Goal: Task Accomplishment & Management: Manage account settings

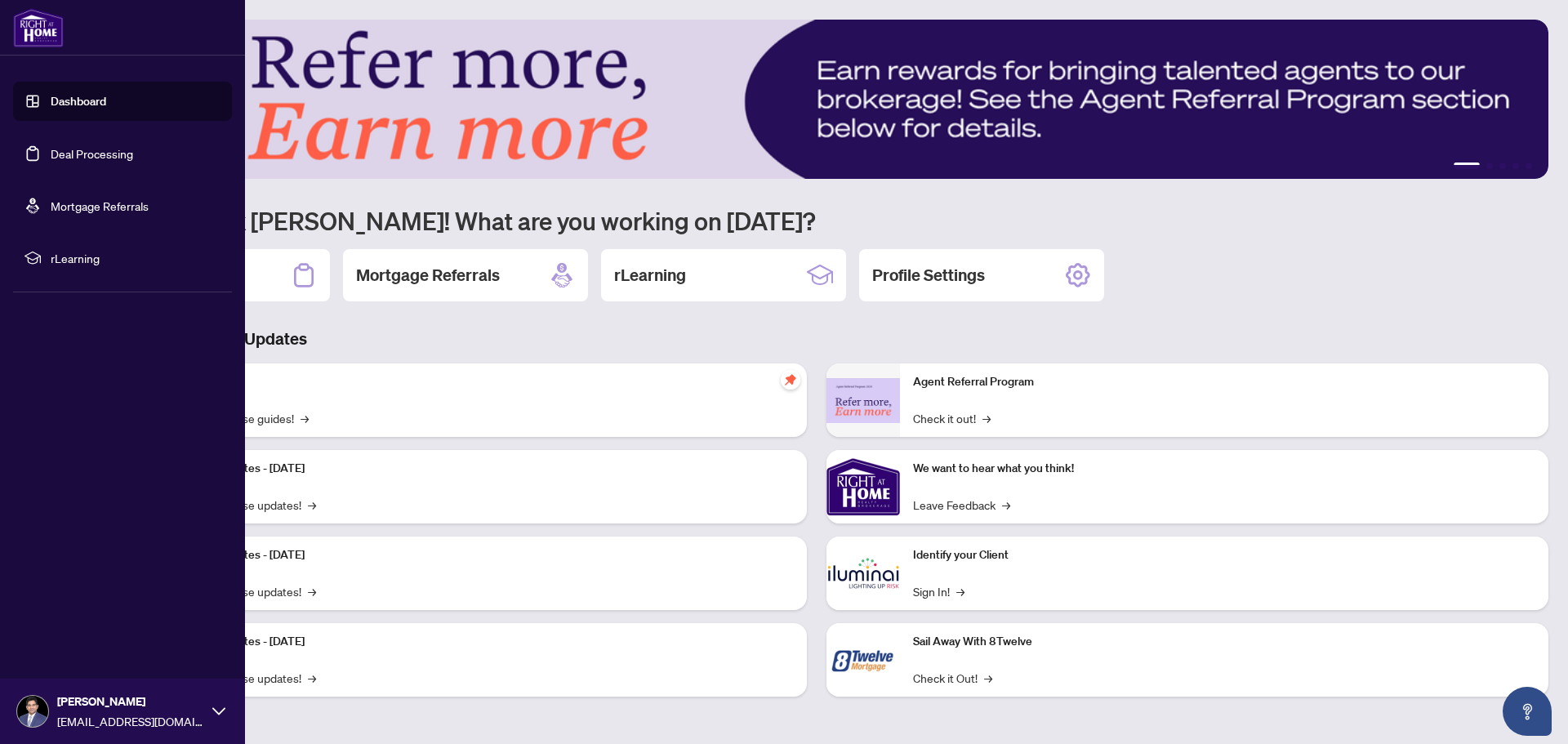
click at [75, 153] on link "Deal Processing" at bounding box center [92, 154] width 83 height 14
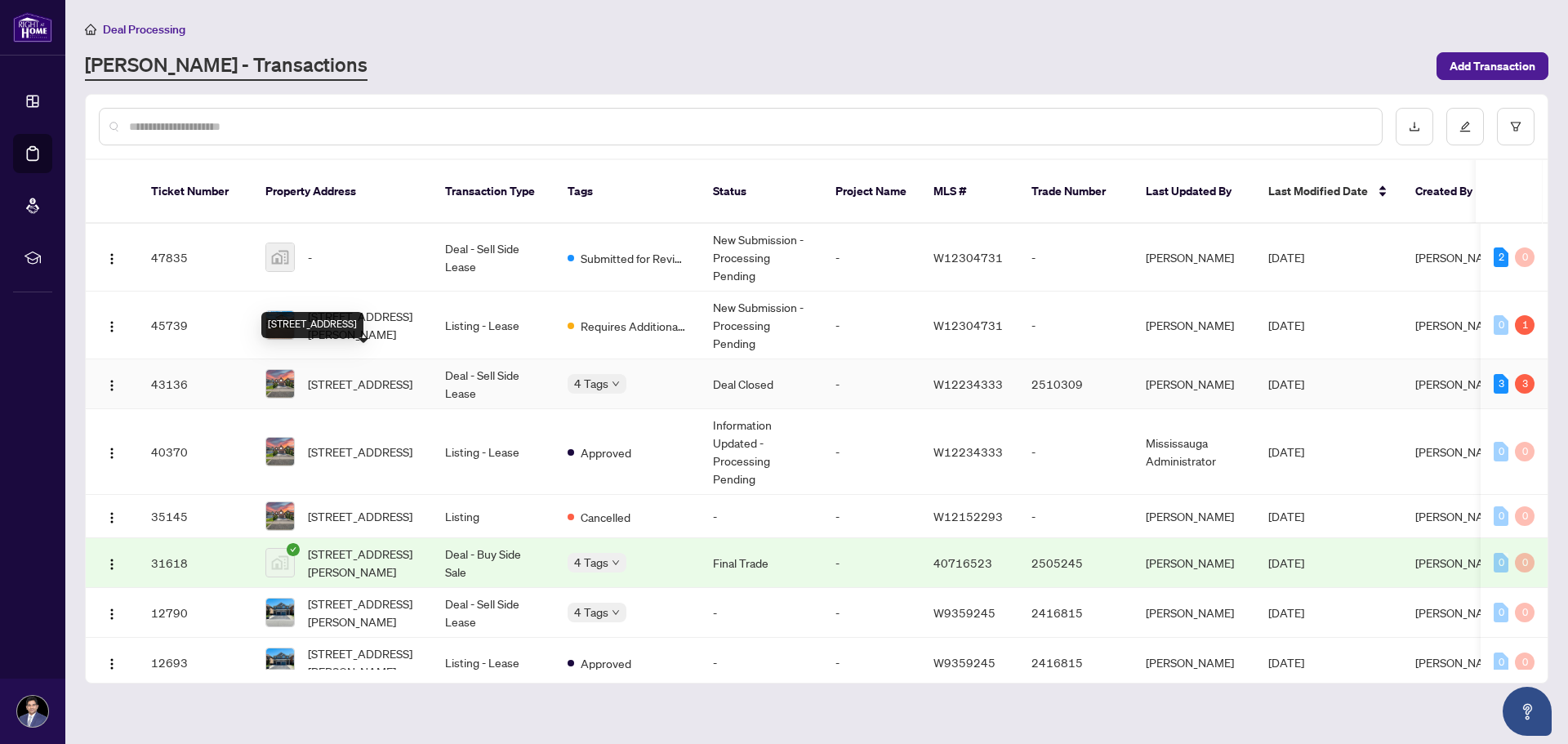
click at [348, 375] on span "[STREET_ADDRESS]" at bounding box center [360, 384] width 104 height 18
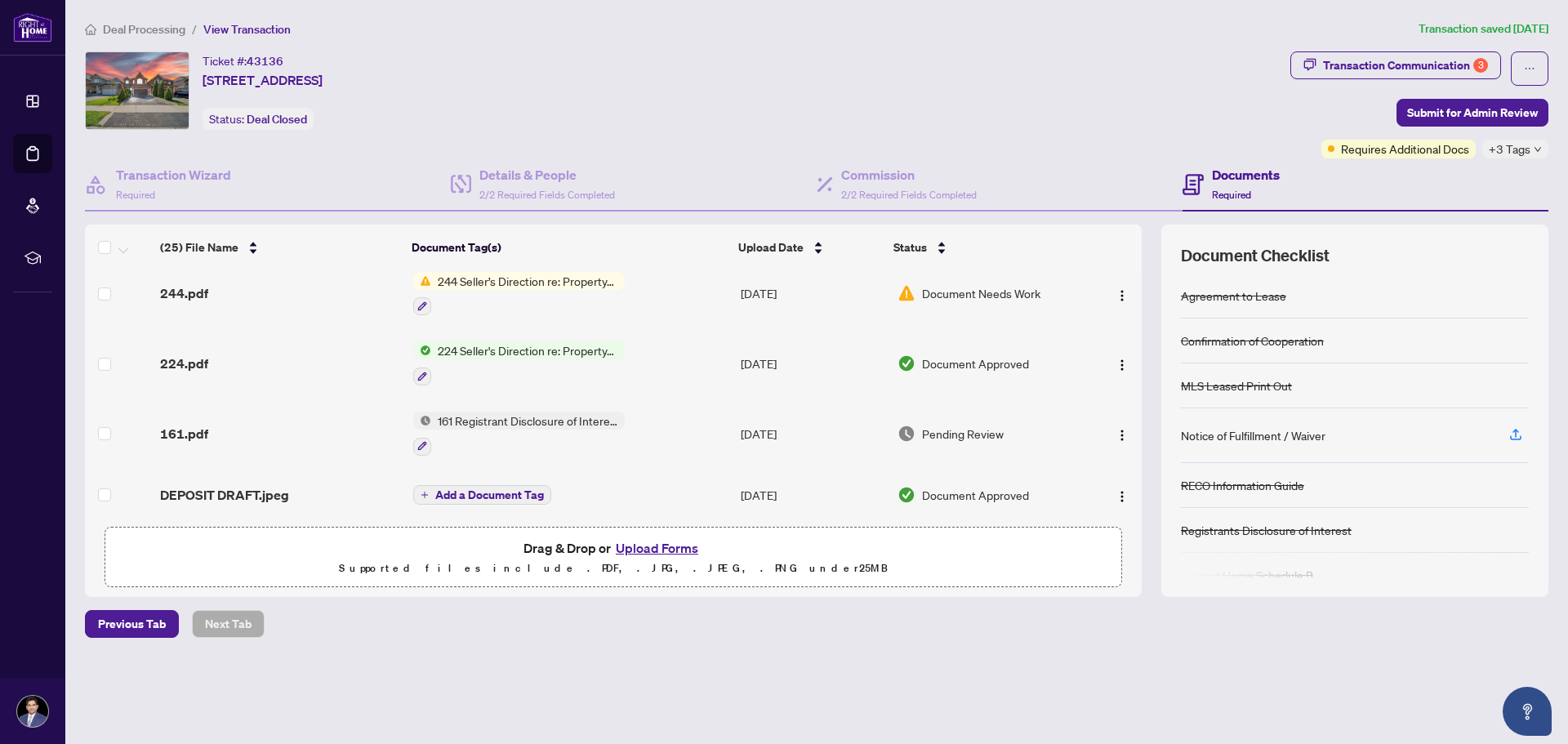
scroll to position [1442, 0]
click at [1420, 65] on div "Transaction Communication 3" at bounding box center [1405, 65] width 165 height 26
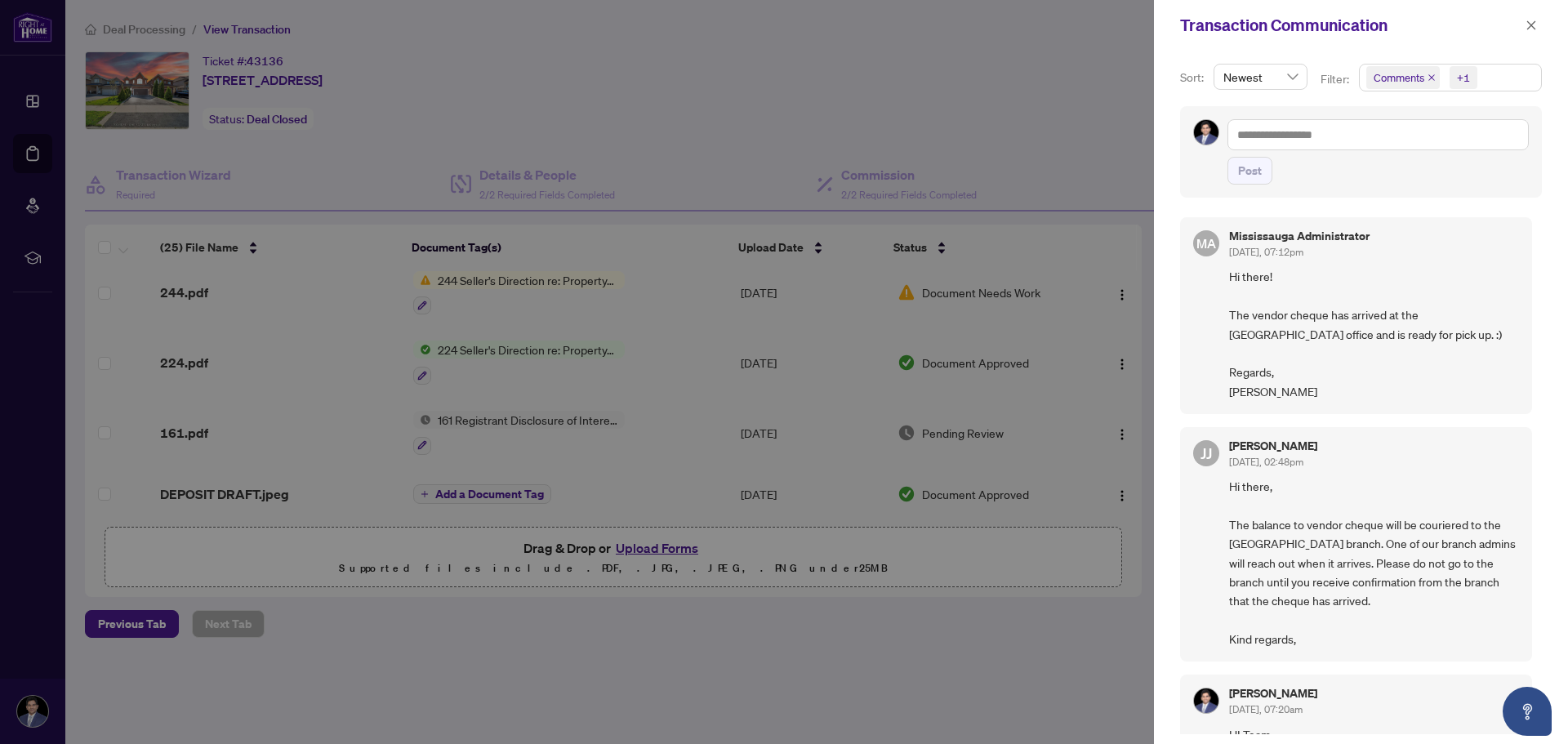
click at [1250, 364] on span "Hi there! The vendor cheque has arrived at the [GEOGRAPHIC_DATA] office and is …" at bounding box center [1374, 333] width 290 height 134
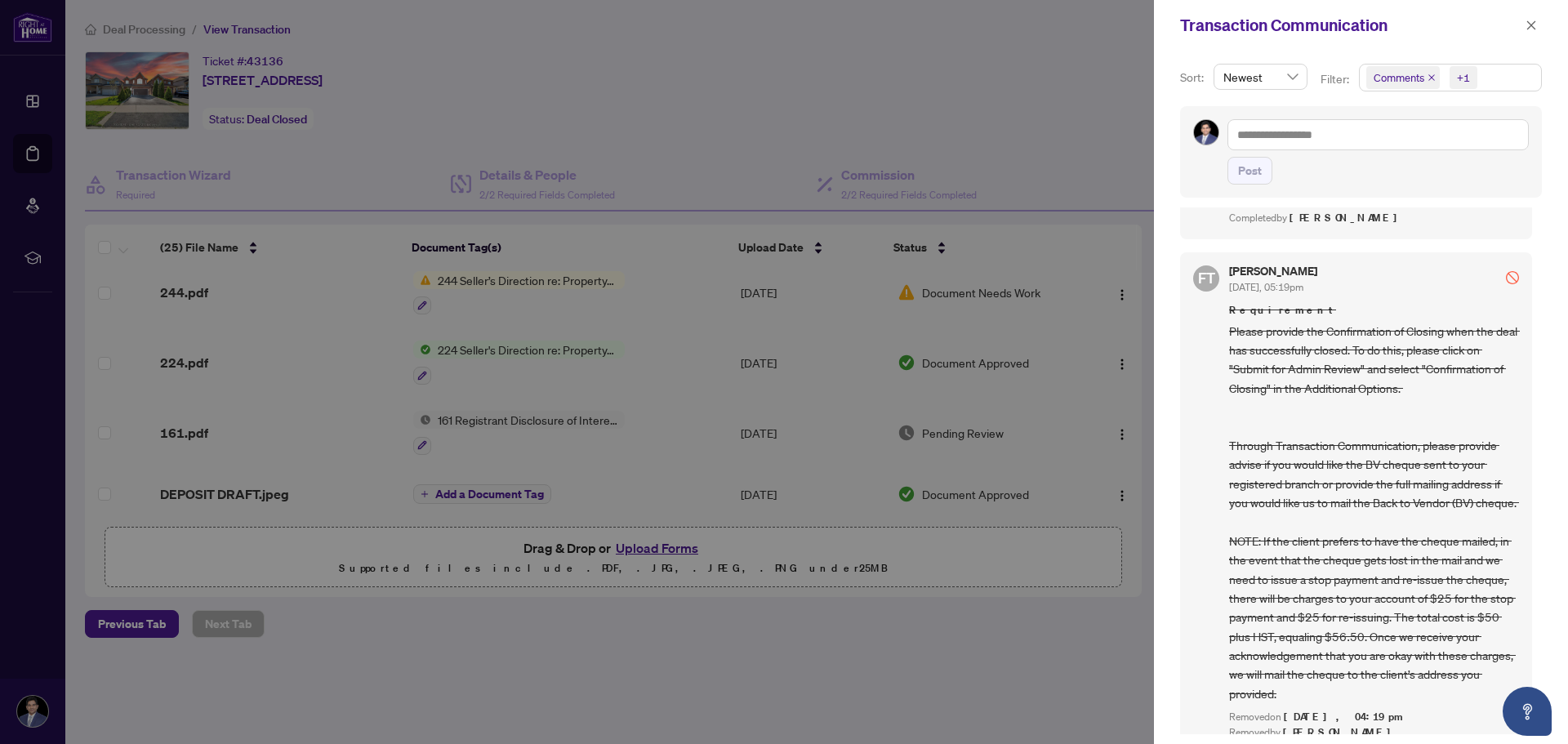
scroll to position [1880, 0]
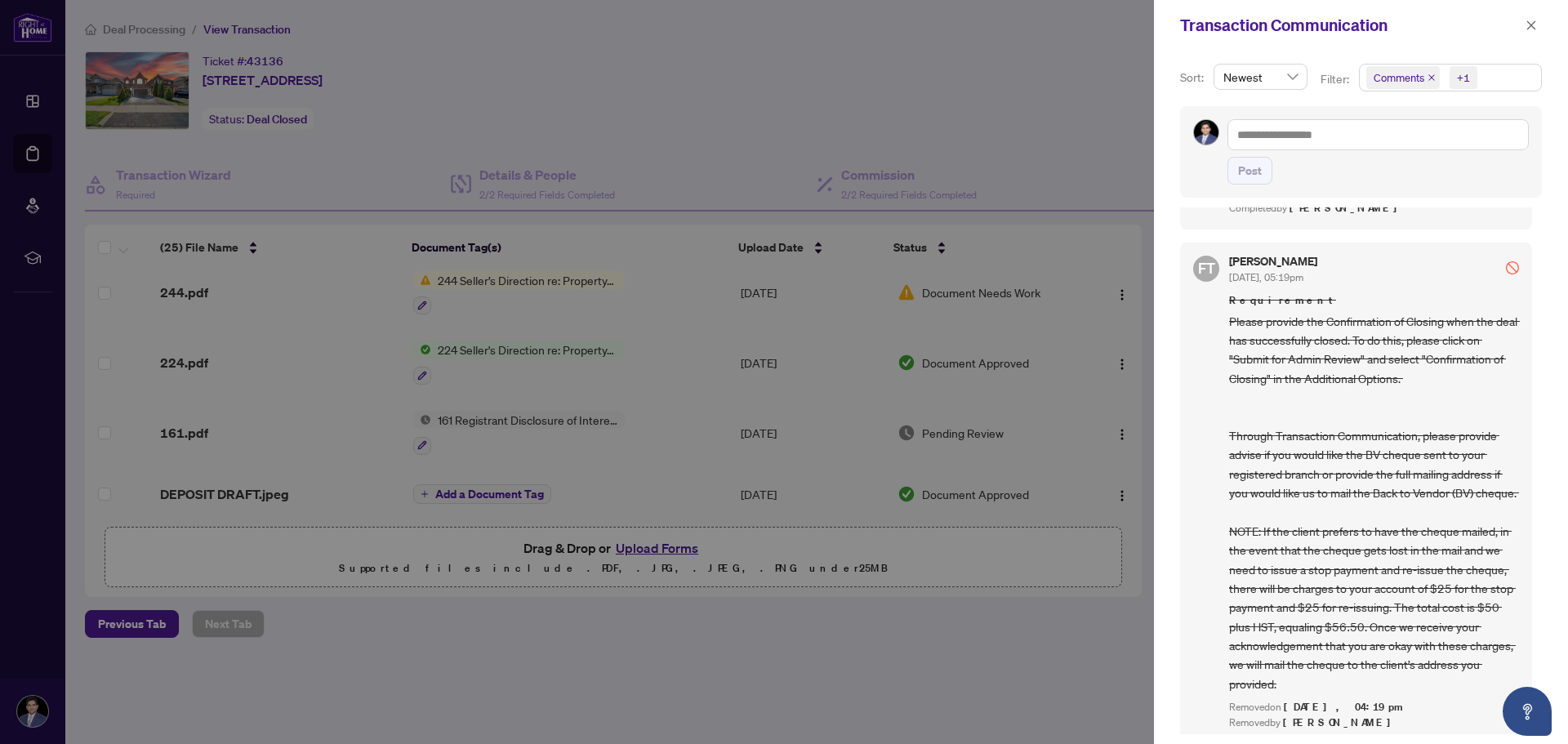
click at [933, 712] on div at bounding box center [784, 372] width 1568 height 744
click at [824, 651] on div at bounding box center [784, 372] width 1568 height 744
click at [1528, 26] on icon "close" at bounding box center [1531, 25] width 12 height 12
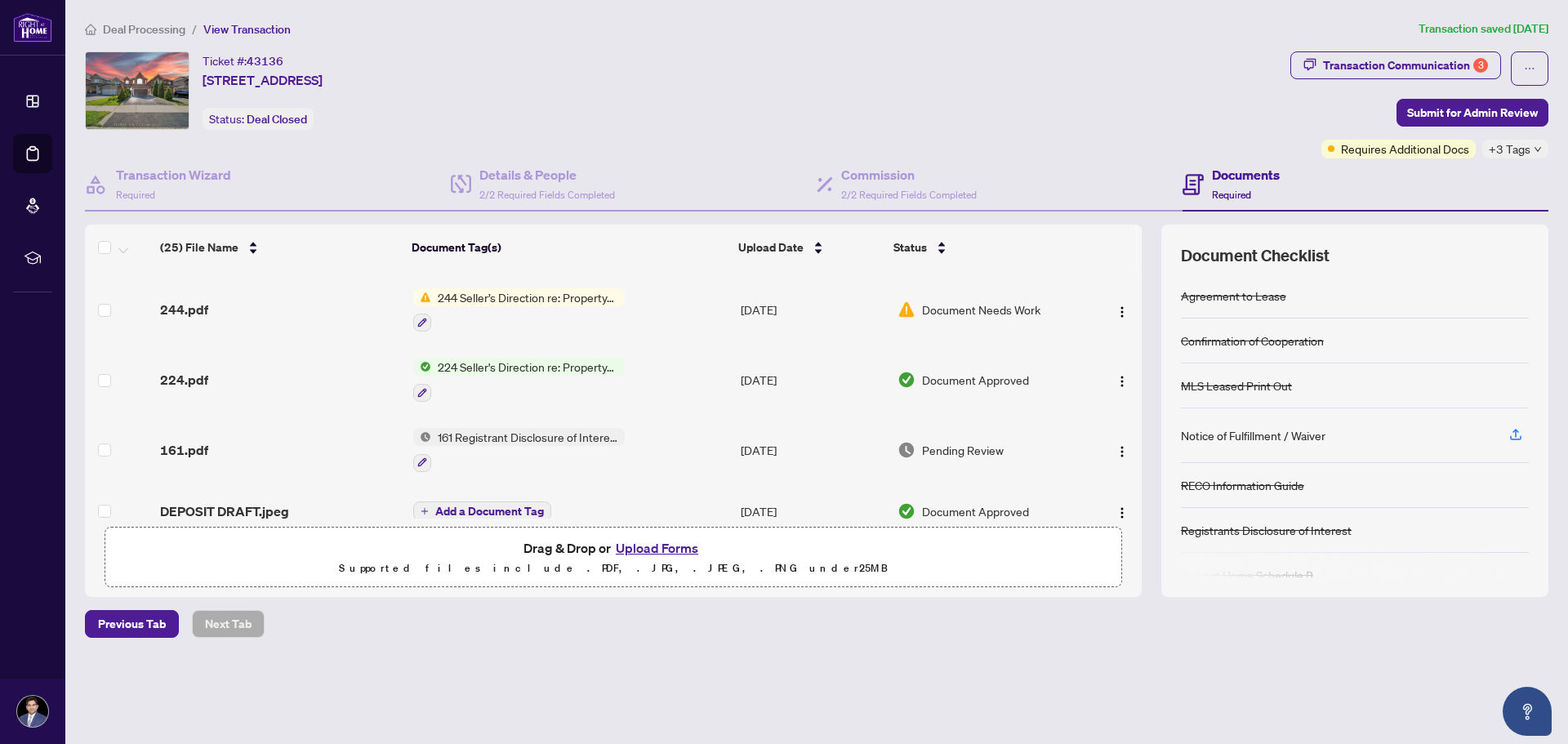
scroll to position [1442, 0]
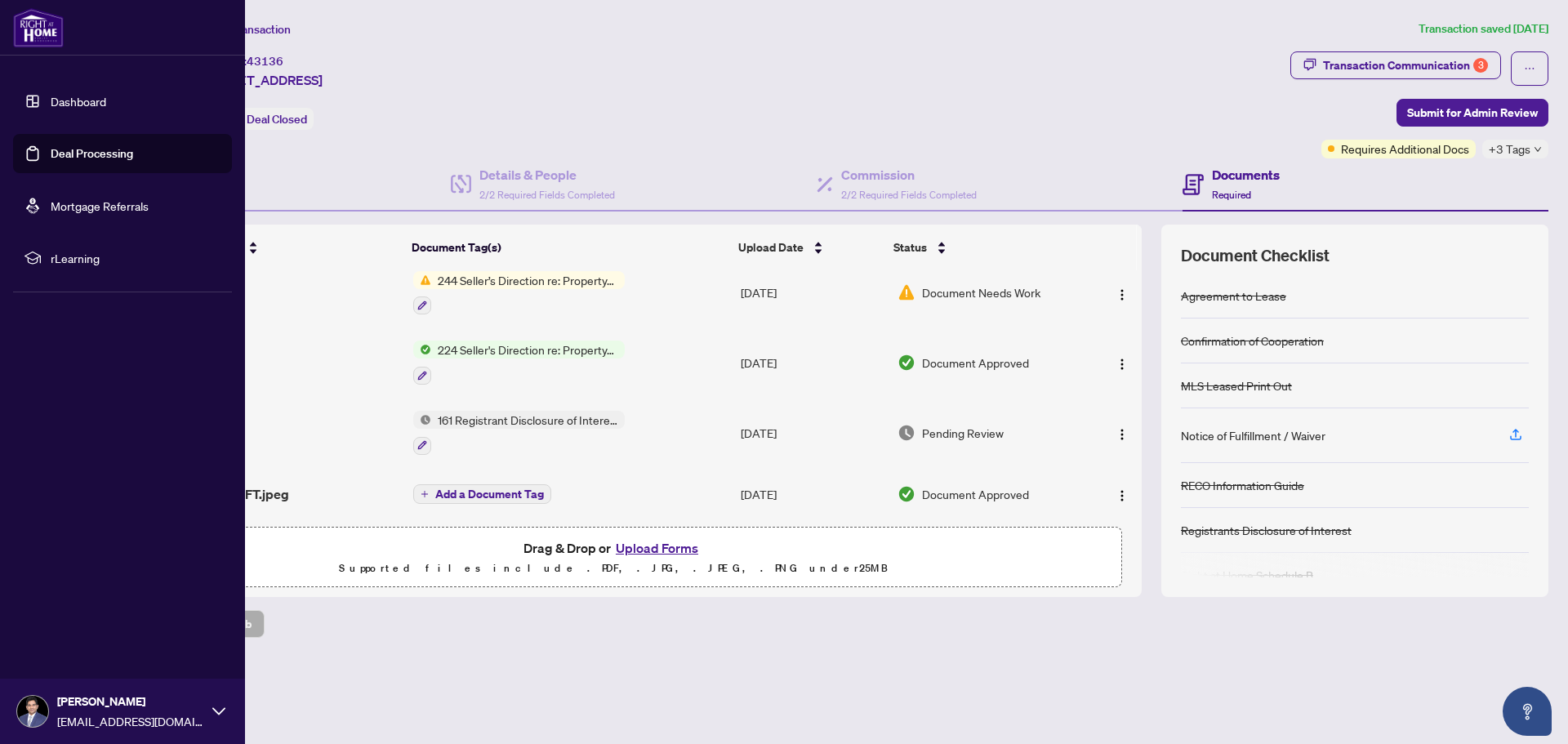
click at [83, 153] on link "Deal Processing" at bounding box center [92, 154] width 83 height 14
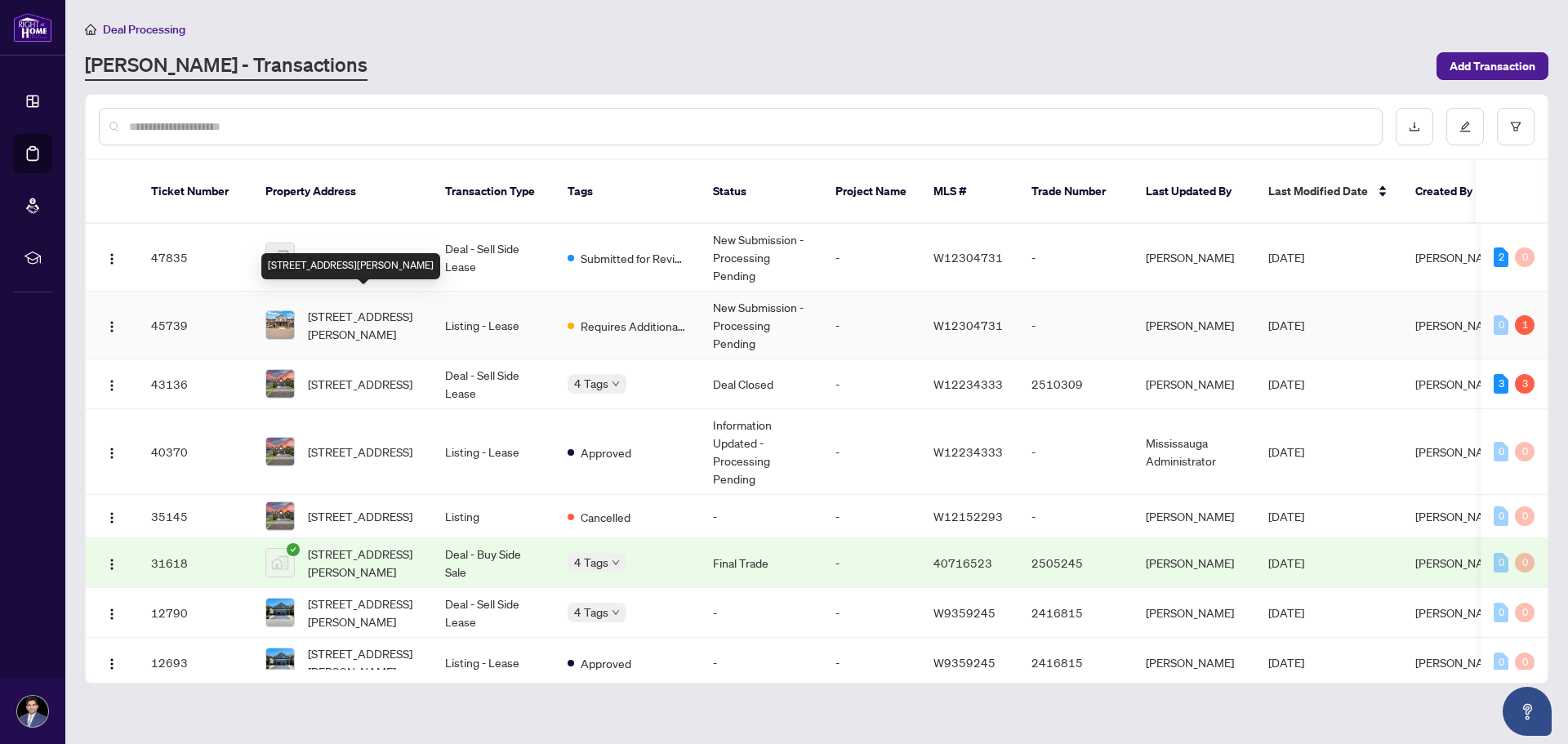
click at [377, 307] on span "[STREET_ADDRESS][PERSON_NAME]" at bounding box center [364, 325] width 111 height 36
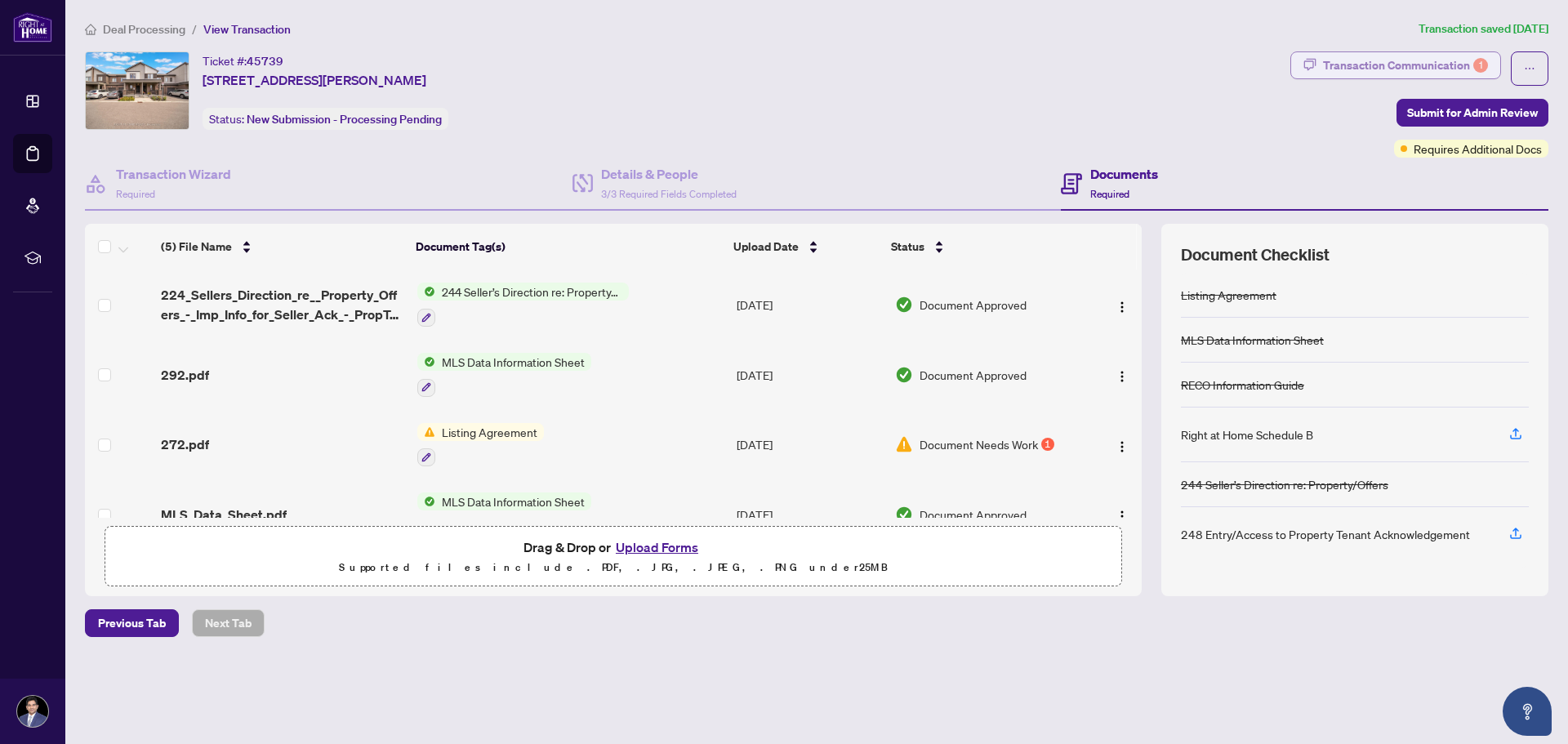
click at [1379, 66] on div "Transaction Communication 1" at bounding box center [1405, 65] width 165 height 26
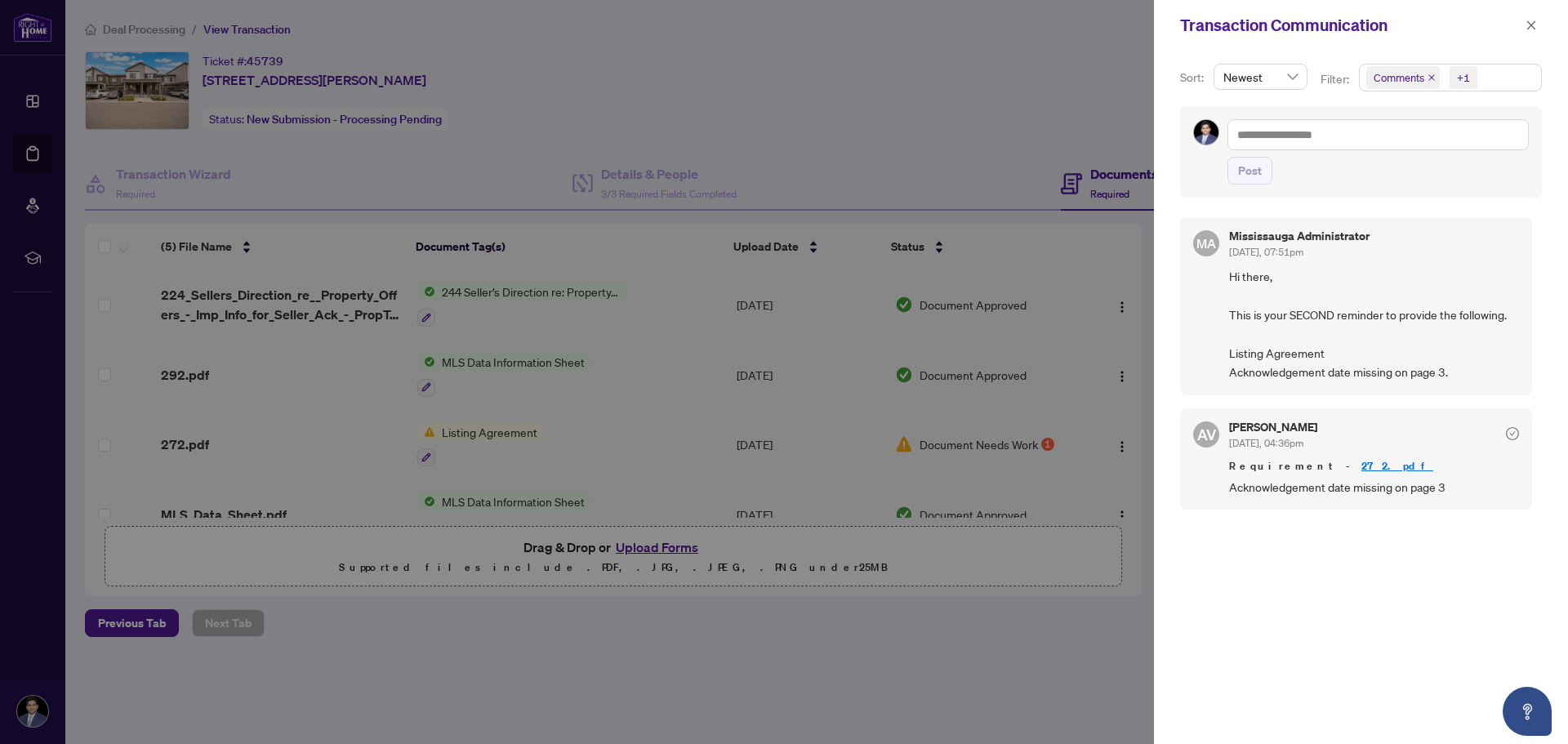
scroll to position [4, 0]
click at [1074, 611] on div at bounding box center [784, 372] width 1568 height 744
click at [1533, 21] on icon "close" at bounding box center [1531, 25] width 12 height 12
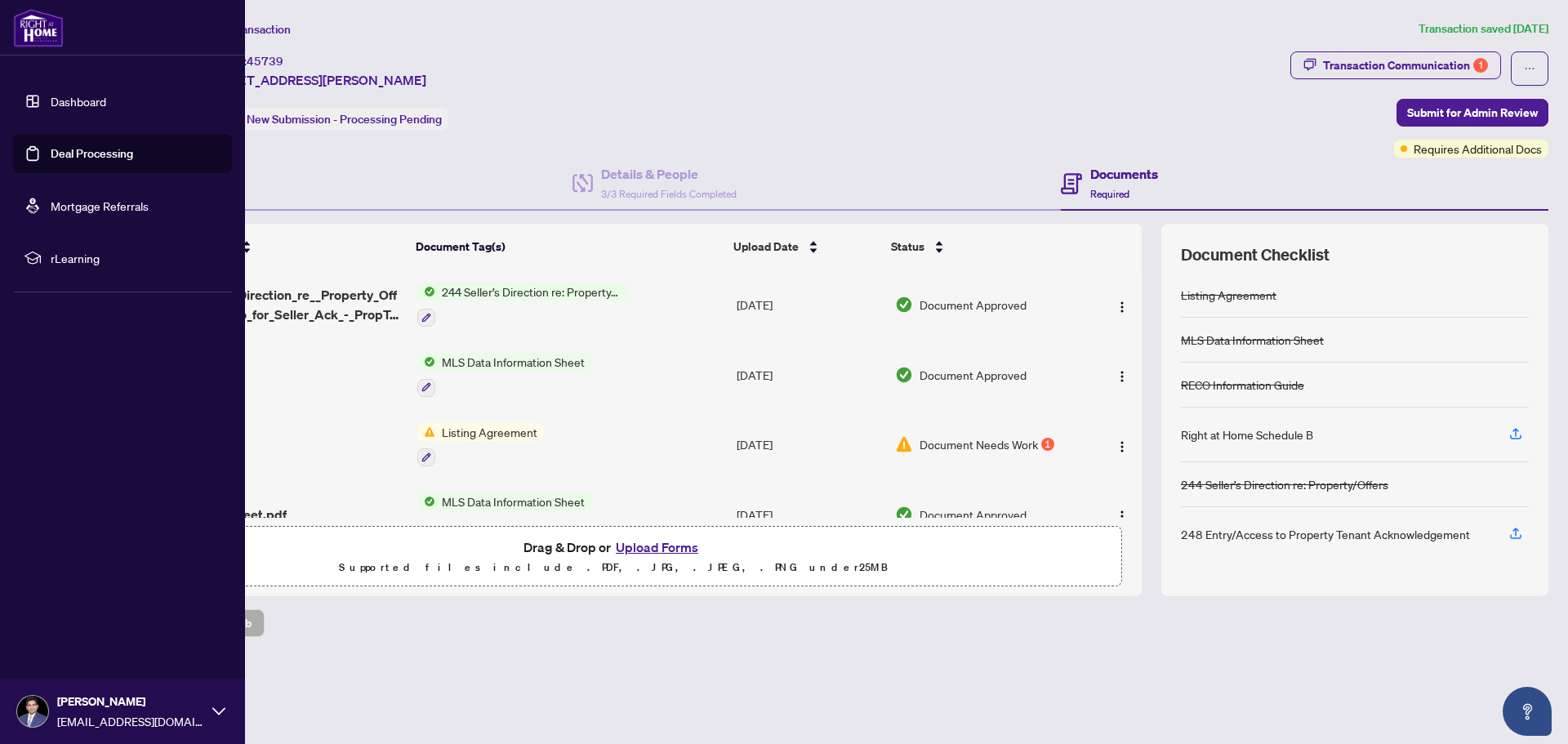
click at [76, 106] on link "Dashboard" at bounding box center [78, 102] width 56 height 14
